Goal: Task Accomplishment & Management: Use online tool/utility

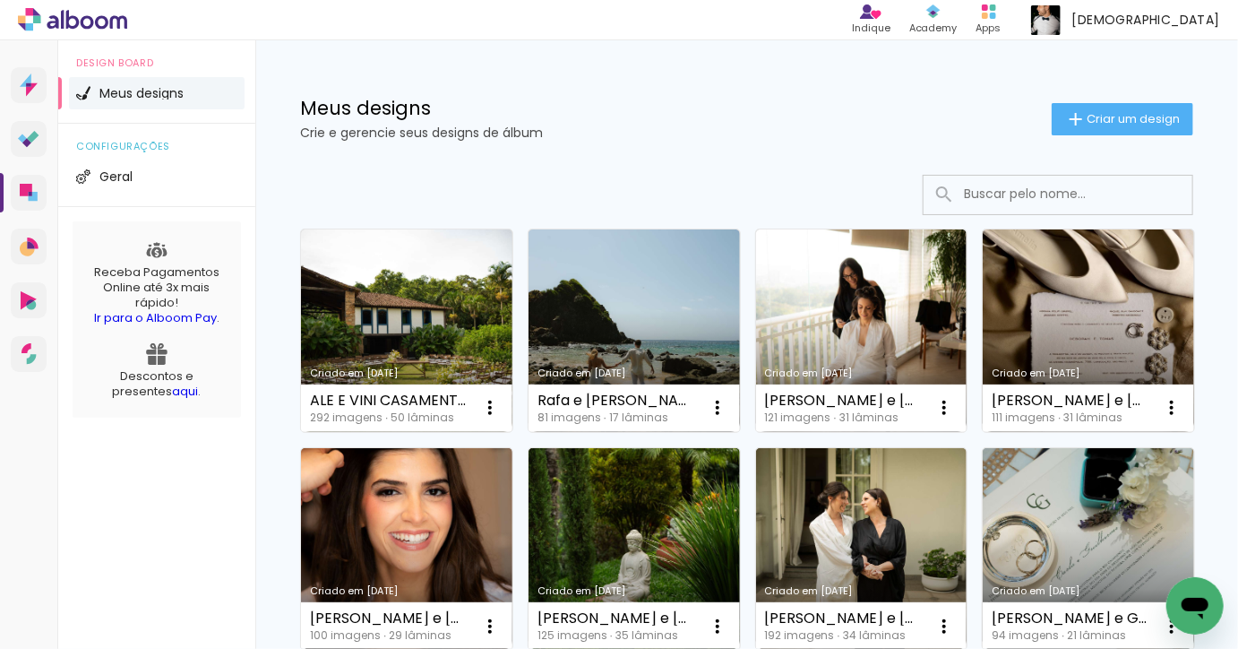
click at [1091, 138] on div "Meus designs Crie e gerencie seus designs de álbum Criar um design" at bounding box center [746, 98] width 983 height 116
click at [1082, 125] on iron-icon at bounding box center [1076, 119] width 22 height 22
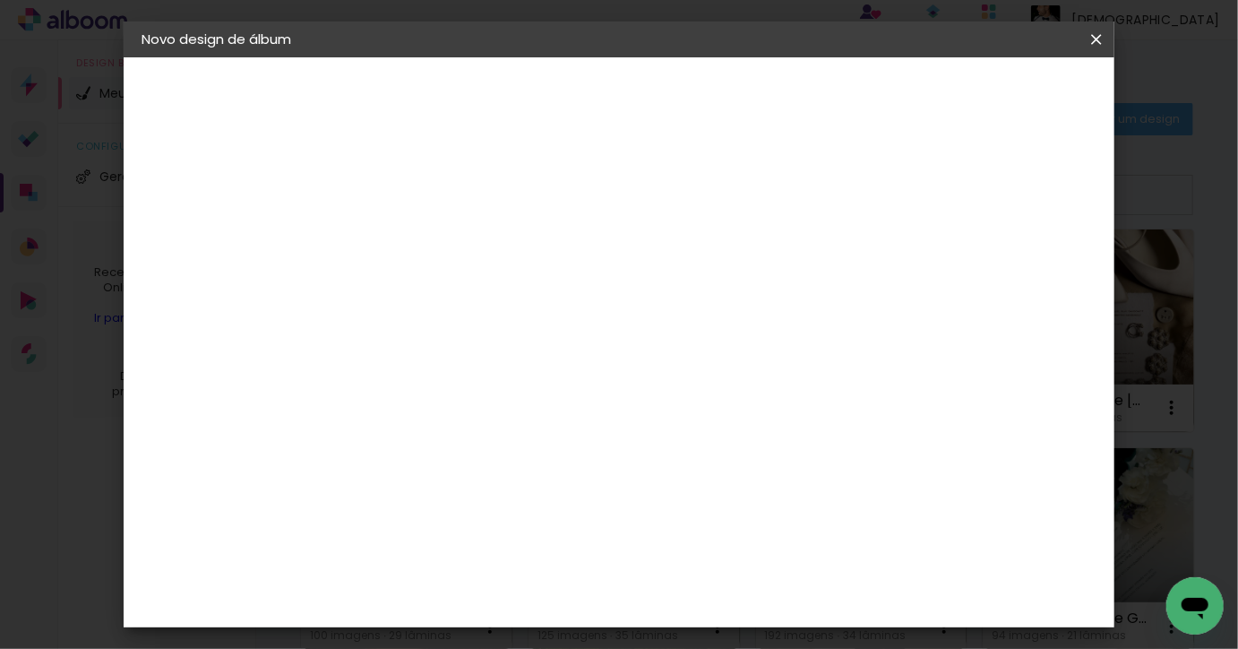
click at [434, 244] on input at bounding box center [434, 241] width 0 height 28
click at [434, 238] on input "Arianne e Gerold" at bounding box center [434, 241] width 0 height 28
type input "Ariane e Gerold"
type paper-input "Ariane e Gerold"
click at [0, 0] on slot "Avançar" at bounding box center [0, 0] width 0 height 0
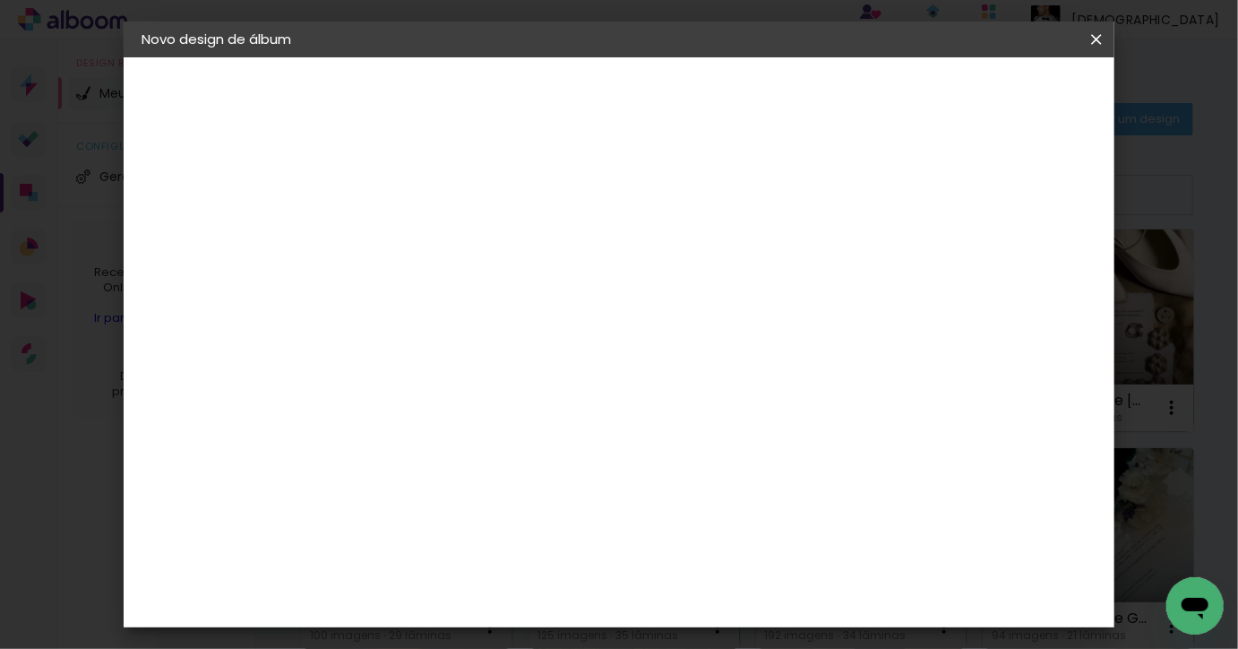
click at [0, 0] on slot "Tamanho Livre" at bounding box center [0, 0] width 0 height 0
click at [0, 0] on slot "Avançar" at bounding box center [0, 0] width 0 height 0
click at [997, 89] on span "Iniciar design" at bounding box center [957, 95] width 82 height 13
